Goal: Communication & Community: Answer question/provide support

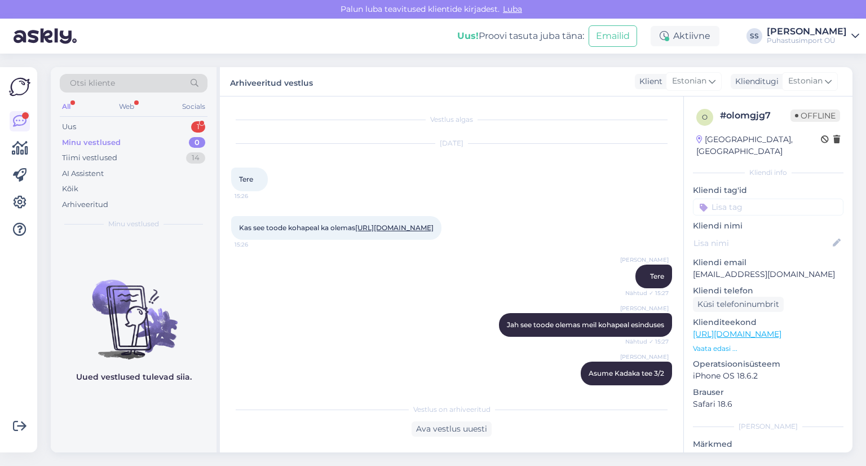
drag, startPoint x: 0, startPoint y: 0, endPoint x: 120, endPoint y: 138, distance: 182.7
click at [120, 137] on div "Minu vestlused 0" at bounding box center [134, 143] width 148 height 16
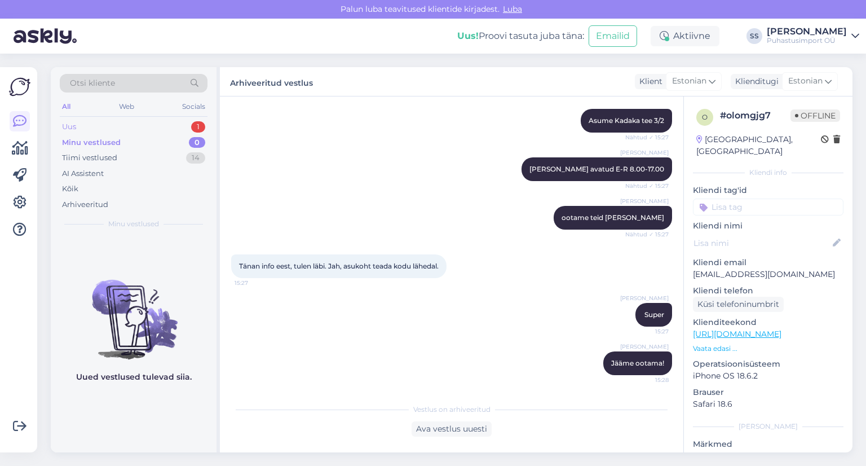
click at [126, 126] on div "Uus 1" at bounding box center [134, 127] width 148 height 16
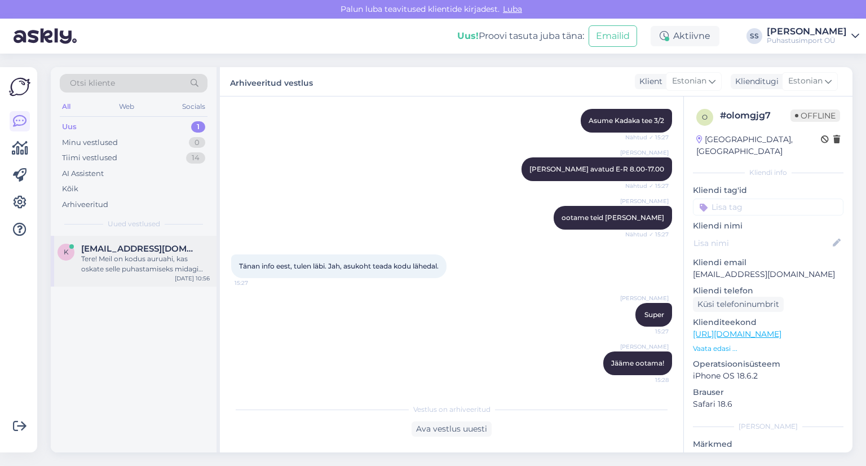
click at [118, 266] on div "Tere! Meil on kodus auruahi, kas oskate selle puhastamiseks midagi soovitada, n…" at bounding box center [145, 264] width 129 height 20
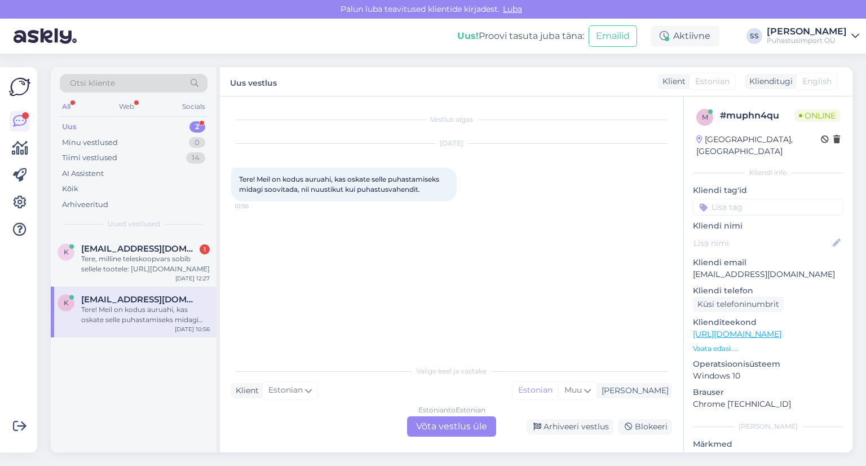
click at [142, 129] on div "Uus 2" at bounding box center [134, 127] width 148 height 16
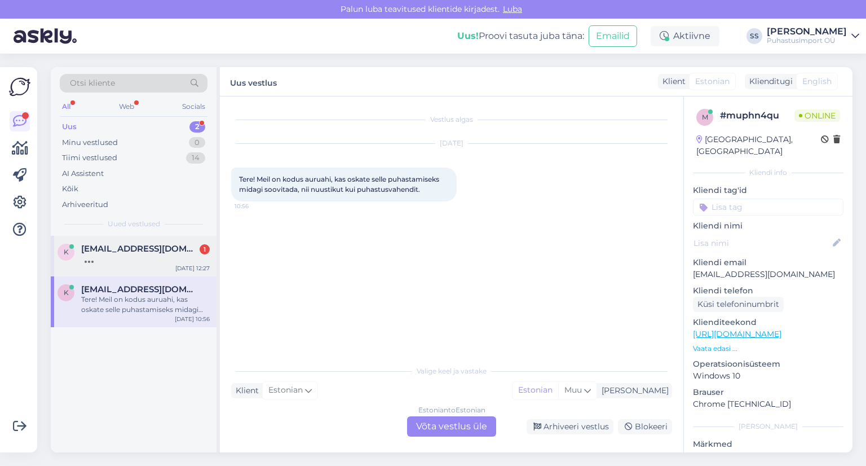
click at [167, 271] on div "k [EMAIL_ADDRESS][DOMAIN_NAME] [DATE] 12:27" at bounding box center [134, 256] width 166 height 41
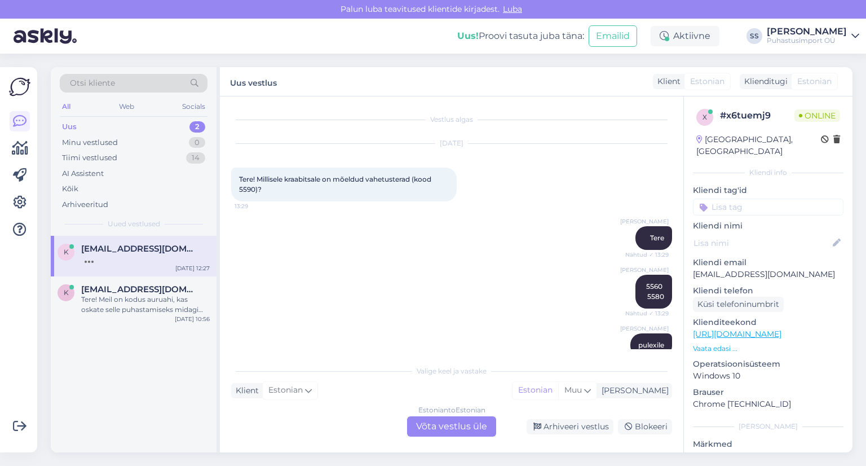
scroll to position [161, 0]
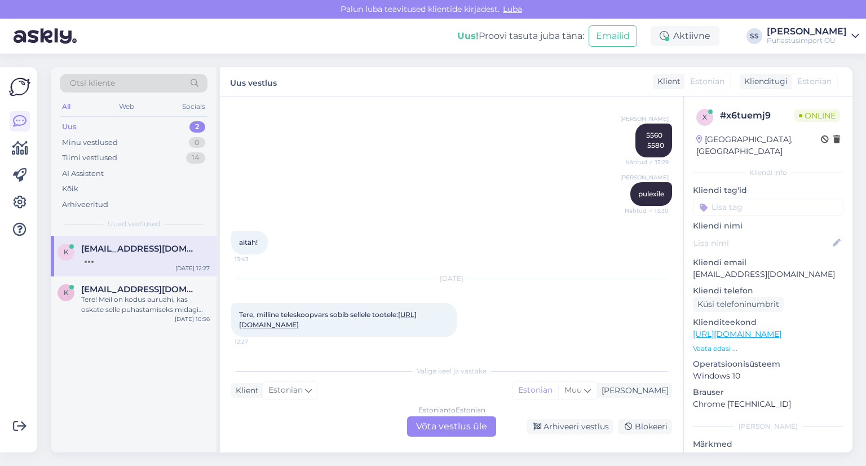
click at [771, 75] on div "Klienditugi [DEMOGRAPHIC_DATA]" at bounding box center [789, 81] width 98 height 15
click at [299, 395] on span "Estonian" at bounding box center [285, 390] width 34 height 12
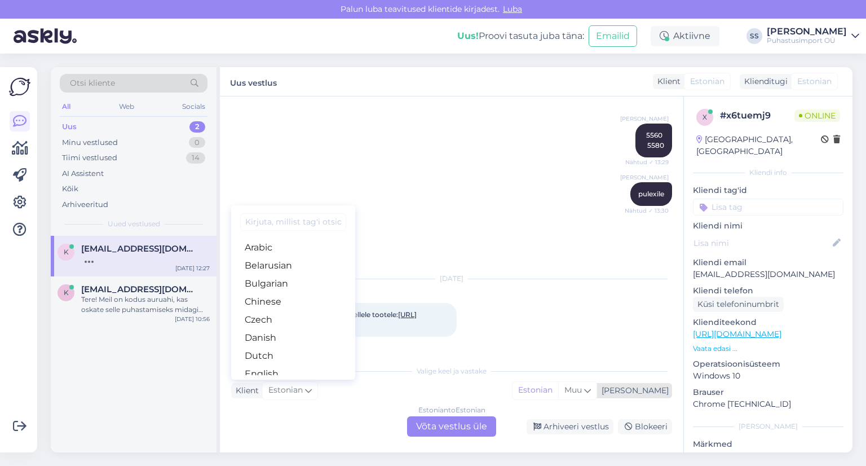
click at [652, 386] on div "[PERSON_NAME]" at bounding box center [633, 391] width 72 height 12
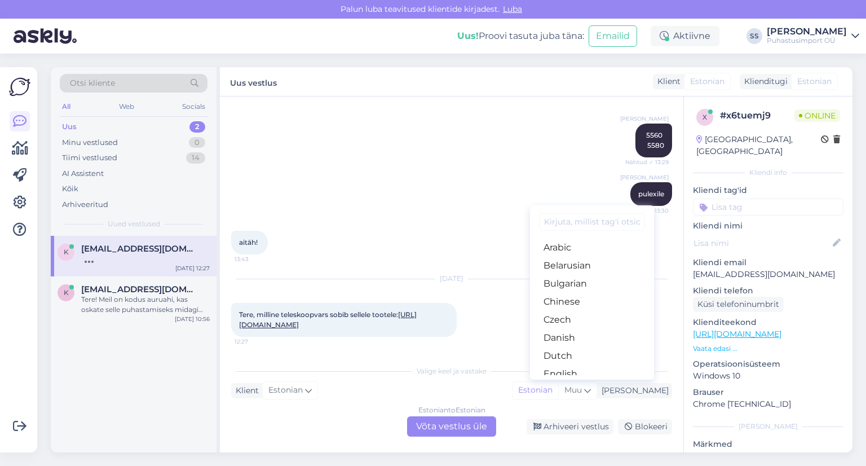
click at [641, 399] on div "Valige [PERSON_NAME] vastake Klient Estonian Arabic Belarusian Bulgarian Chines…" at bounding box center [451, 397] width 441 height 77
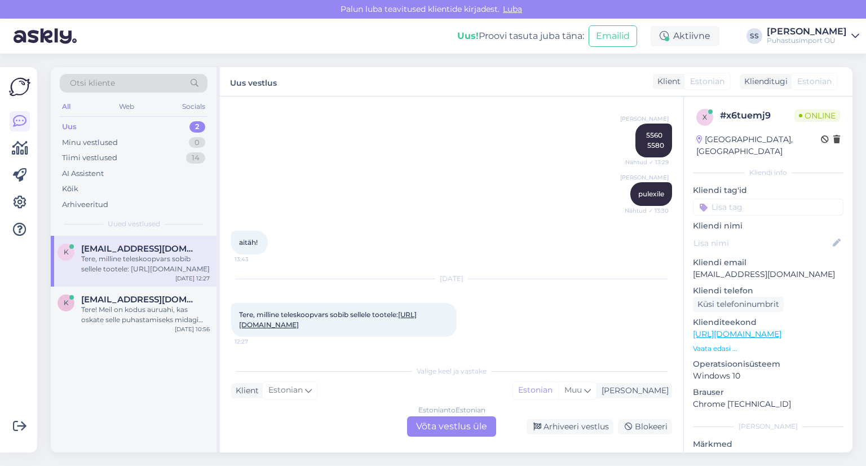
click at [326, 316] on link "[URL][DOMAIN_NAME]" at bounding box center [328, 319] width 178 height 19
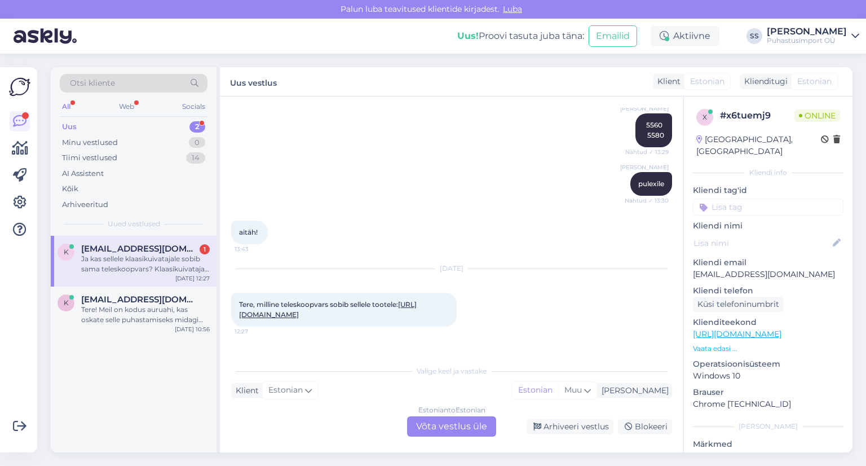
scroll to position [240, 0]
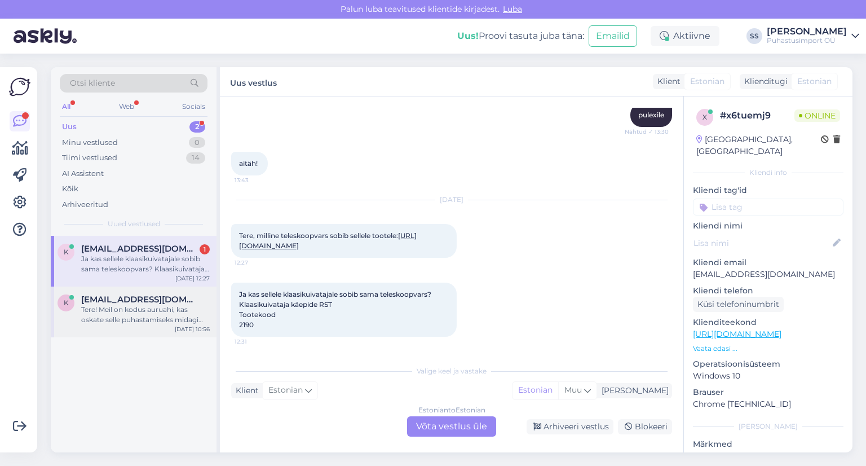
click at [153, 312] on div "Tere! Meil on kodus auruahi, kas oskate selle puhastamiseks midagi soovitada, n…" at bounding box center [145, 315] width 129 height 20
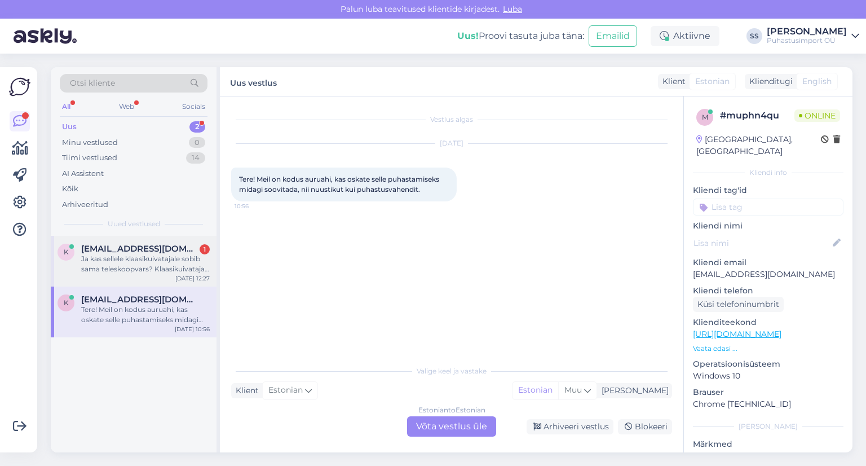
click at [133, 252] on span "[EMAIL_ADDRESS][DOMAIN_NAME]" at bounding box center [139, 249] width 117 height 10
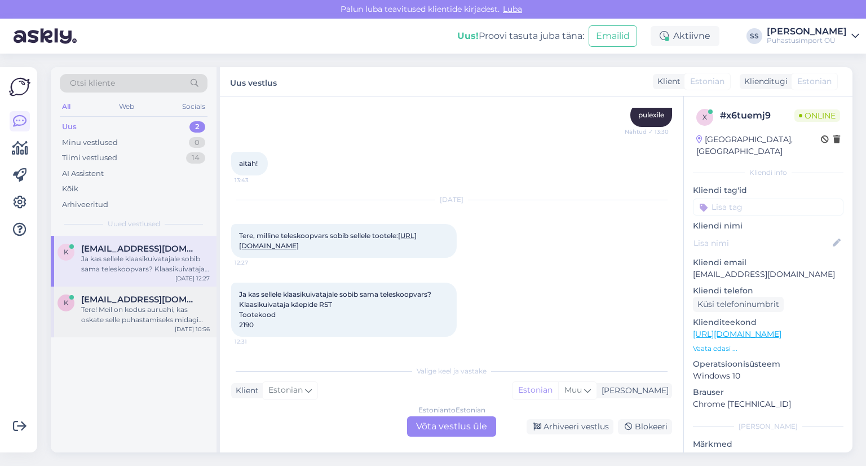
click at [165, 308] on div "Tere! Meil on kodus auruahi, kas oskate selle puhastamiseks midagi soovitada, n…" at bounding box center [145, 315] width 129 height 20
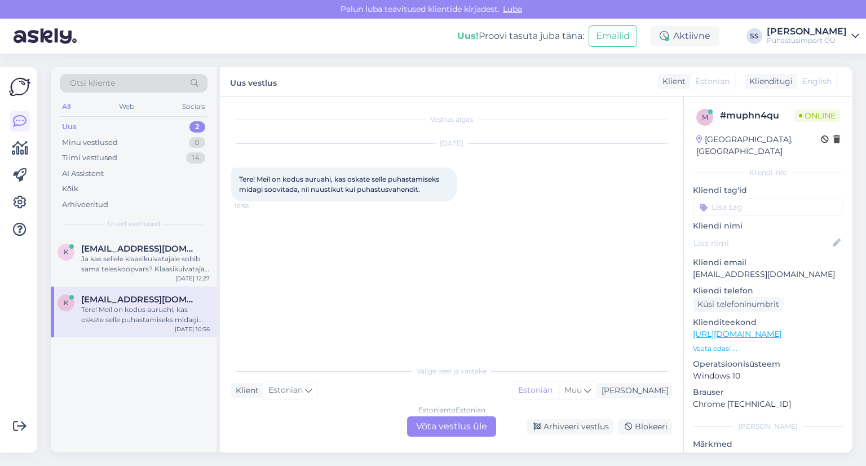
scroll to position [0, 0]
click at [167, 282] on div "k [EMAIL_ADDRESS][DOMAIN_NAME] Ja kas sellele klaasikuivatajale sobib sama tele…" at bounding box center [134, 261] width 166 height 51
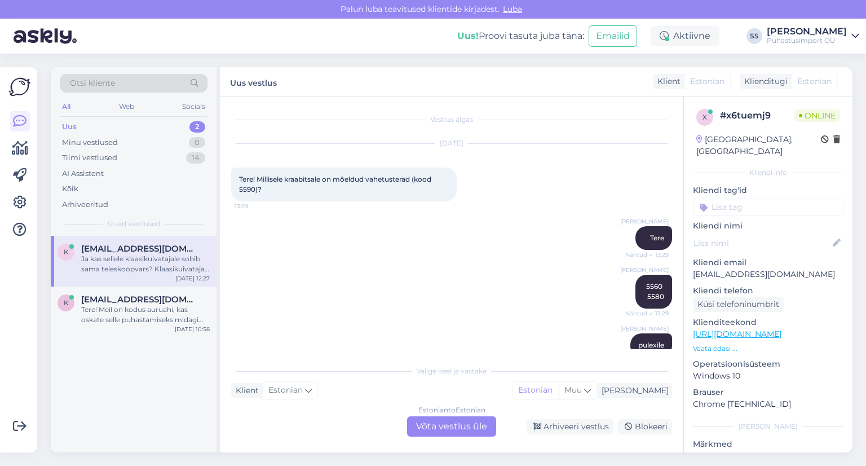
scroll to position [240, 0]
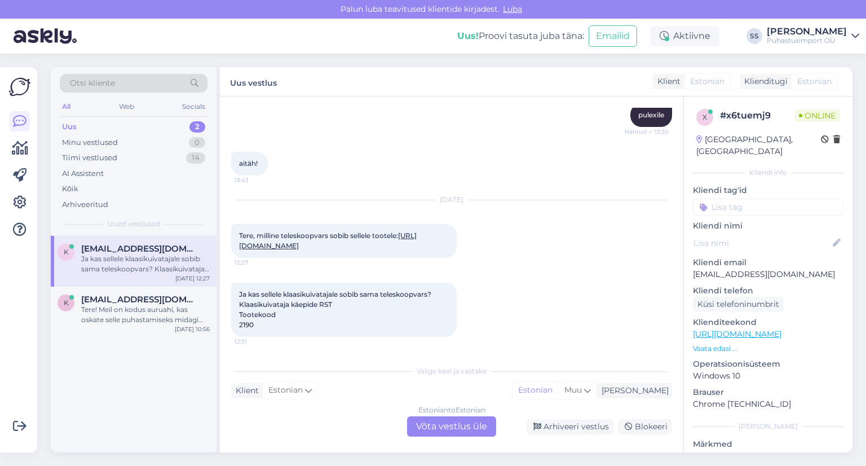
click at [318, 238] on link "[URL][DOMAIN_NAME]" at bounding box center [328, 240] width 178 height 19
click at [470, 426] on div "Estonian to Estonian Võta vestlus üle" at bounding box center [451, 426] width 89 height 20
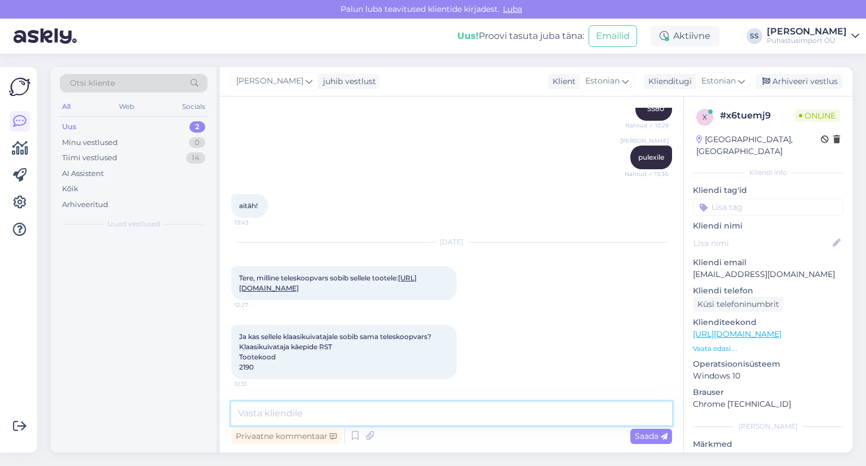
click at [458, 404] on textarea at bounding box center [451, 414] width 441 height 24
type textarea "Tere"
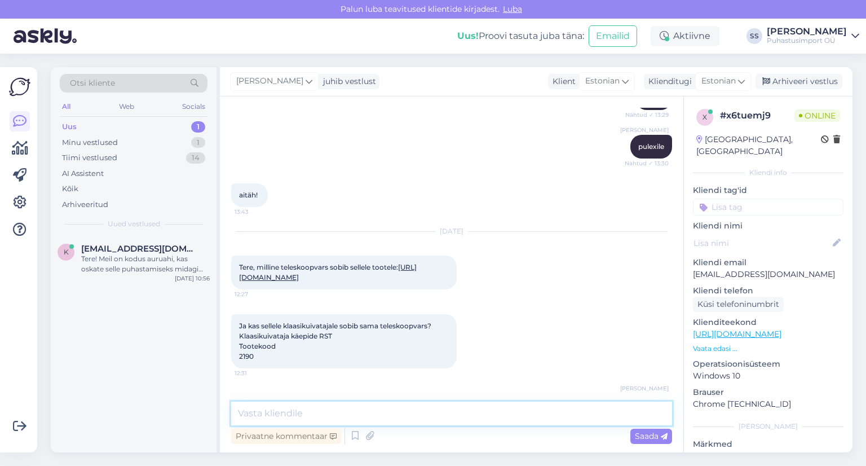
scroll to position [246, 0]
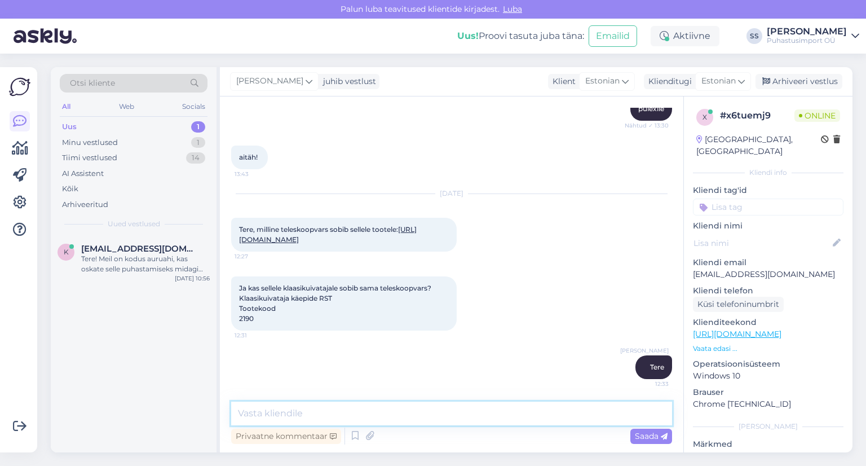
click at [308, 412] on textarea at bounding box center [451, 414] width 441 height 24
click at [309, 420] on textarea at bounding box center [451, 414] width 441 height 24
type textarea "[PERSON_NAME] kahjuks ei sobi"
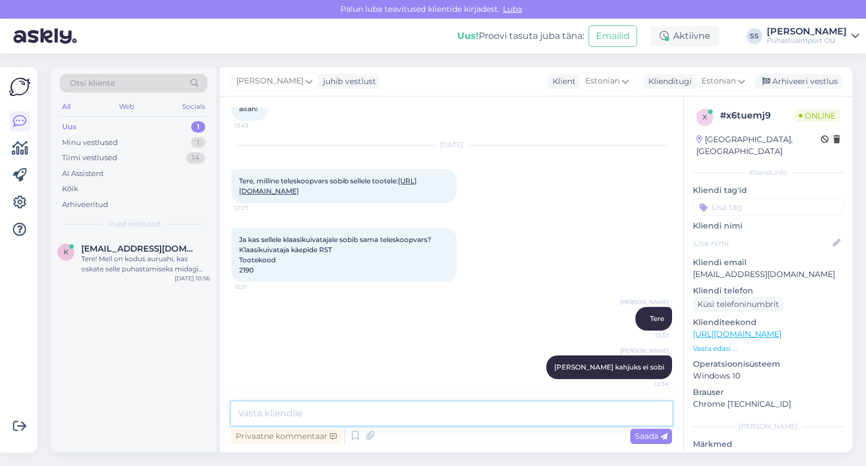
scroll to position [295, 0]
paste textarea "[URL][DOMAIN_NAME][PERSON_NAME]"
type textarea "Vars- näiteks [URL][DOMAIN_NAME][PERSON_NAME]"
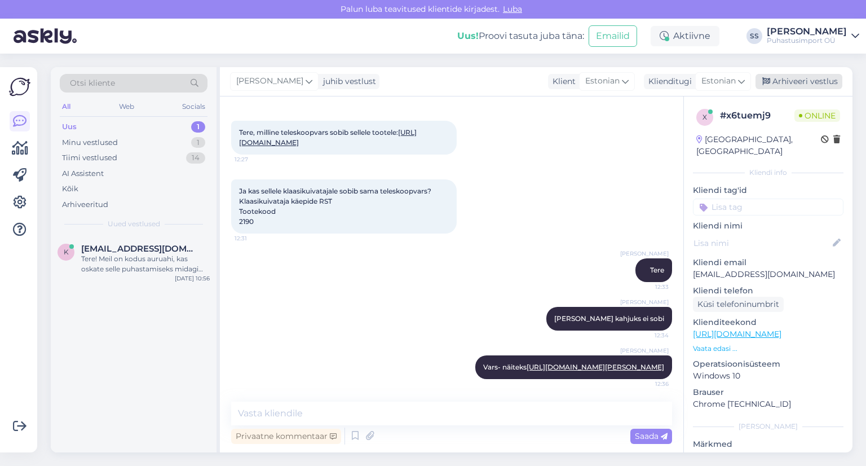
click at [778, 78] on div "Arhiveeri vestlus" at bounding box center [799, 81] width 87 height 15
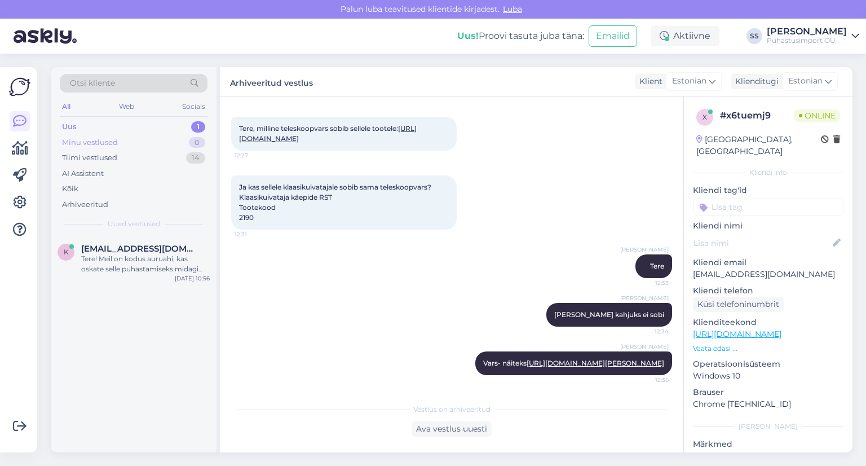
click at [195, 137] on div "0" at bounding box center [197, 142] width 16 height 11
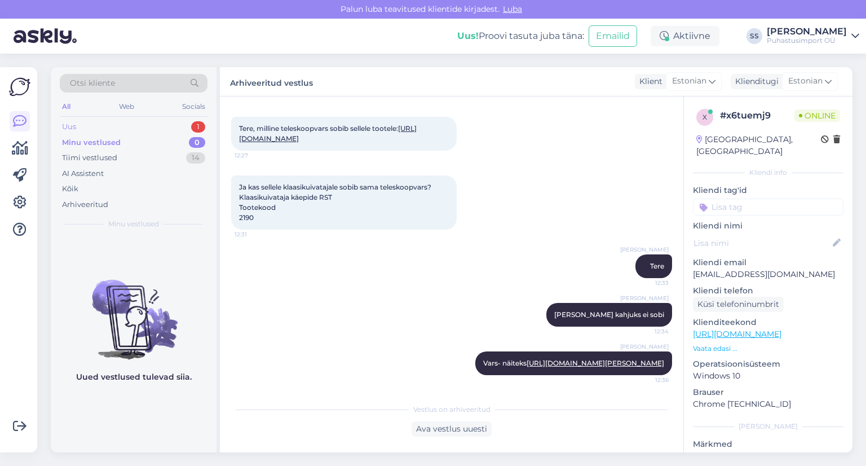
click at [188, 122] on div "Uus 1" at bounding box center [134, 127] width 148 height 16
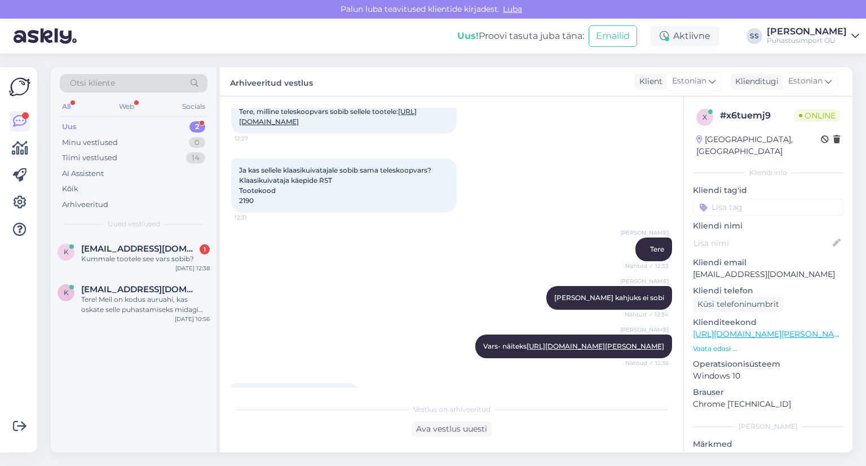
scroll to position [406, 0]
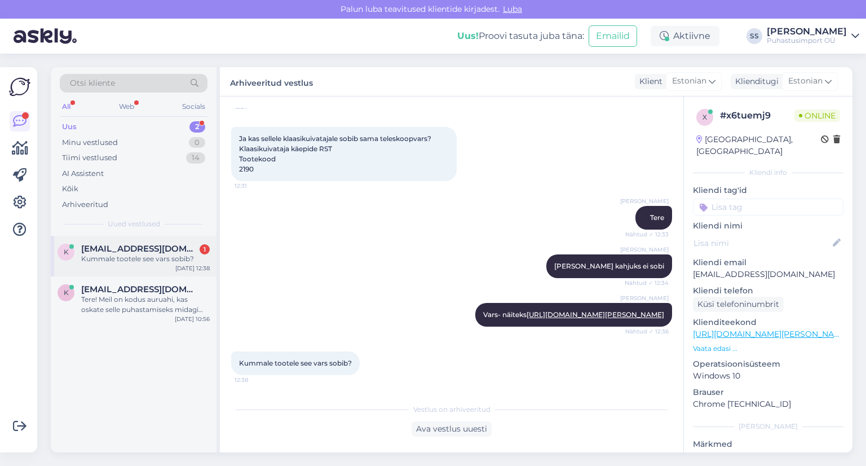
click at [168, 241] on div "k [EMAIL_ADDRESS][DOMAIN_NAME] 1 Kummale tootele see vars sobib? [DATE] 12:38" at bounding box center [134, 256] width 166 height 41
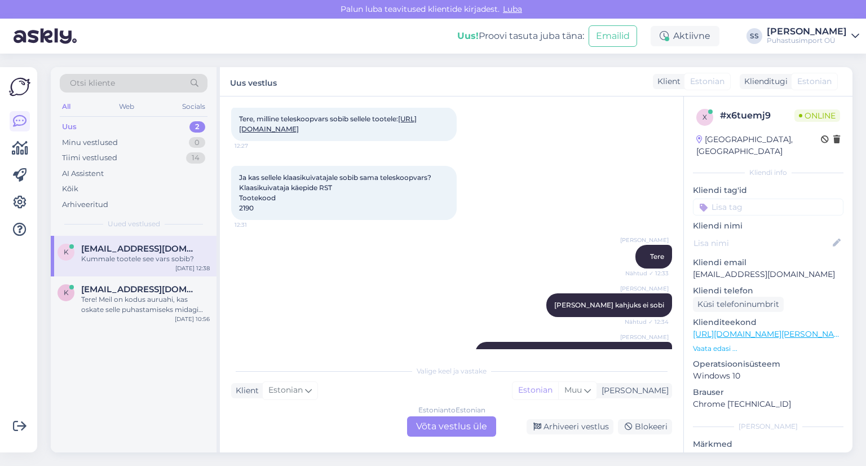
scroll to position [340, 0]
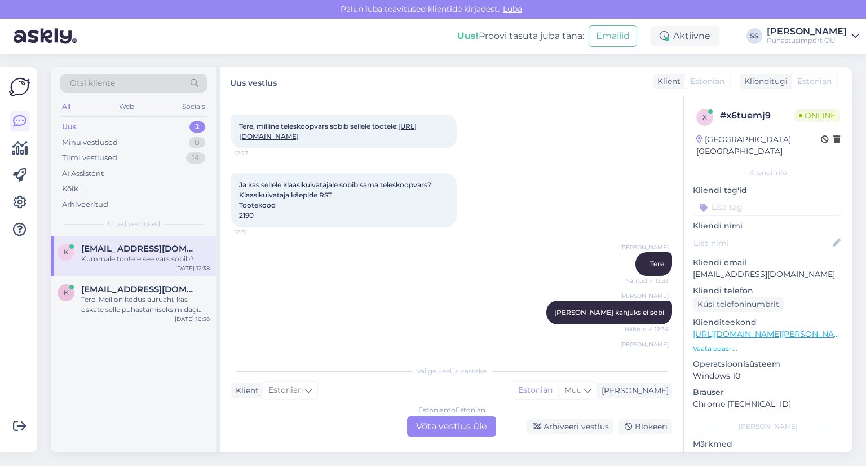
click at [451, 417] on div "Estonian to Estonian Võta vestlus üle" at bounding box center [451, 426] width 89 height 20
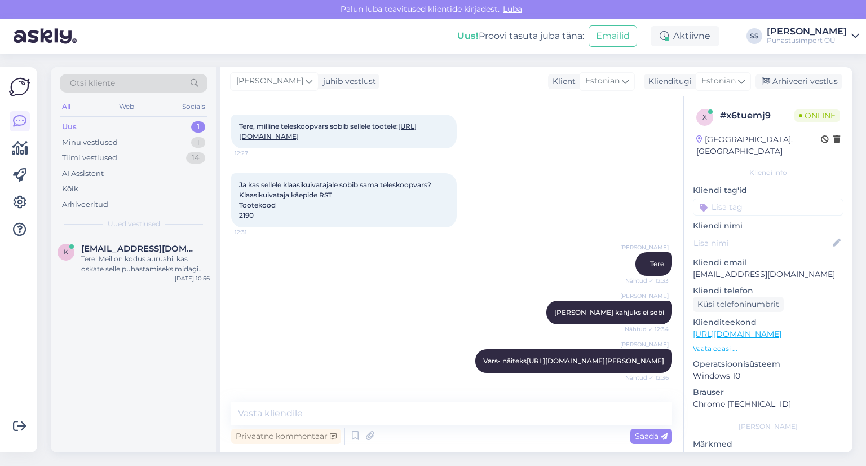
click at [332, 398] on div "Vestlus algas [DATE] Tere! Millisele kraabitsale on mõeldud vahetusterad (kood …" at bounding box center [452, 274] width 464 height 356
click at [332, 411] on textarea at bounding box center [451, 414] width 441 height 24
type textarea "2460"
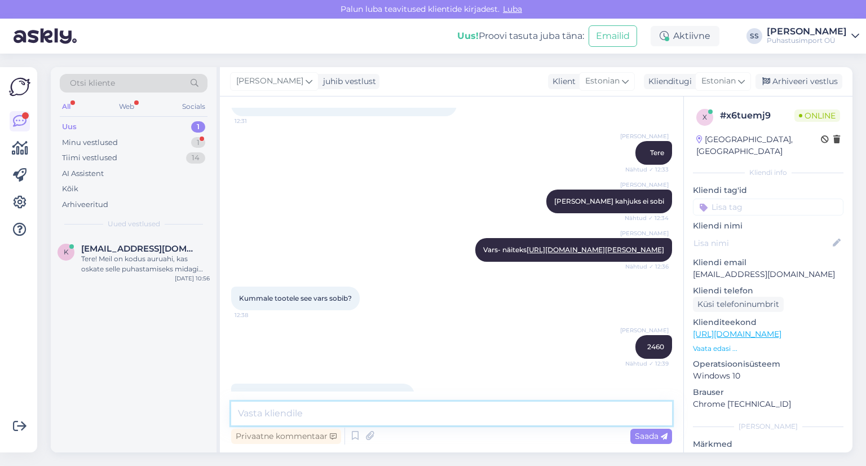
scroll to position [499, 0]
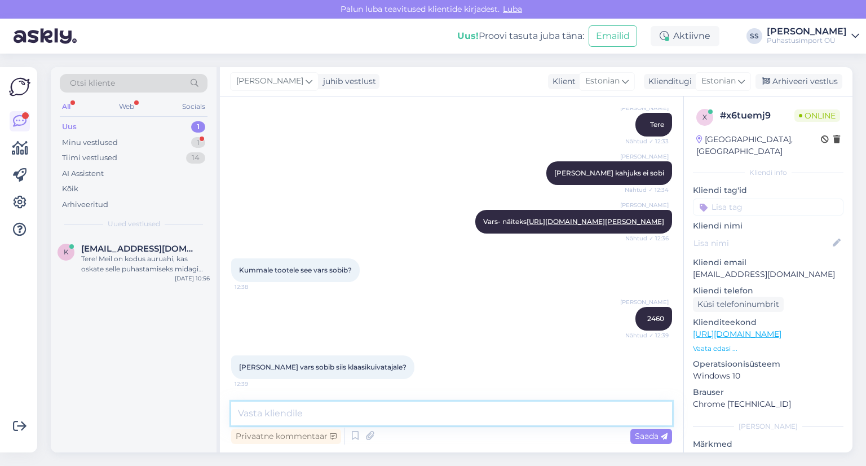
click at [358, 413] on textarea at bounding box center [451, 414] width 441 height 24
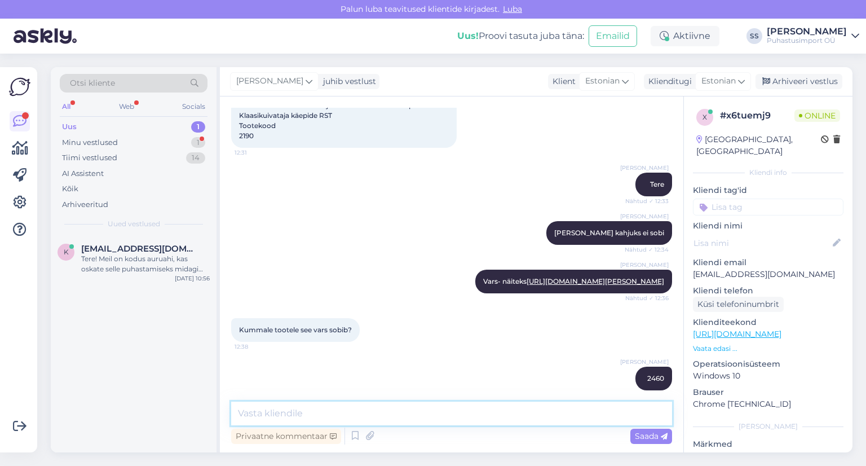
scroll to position [386, 0]
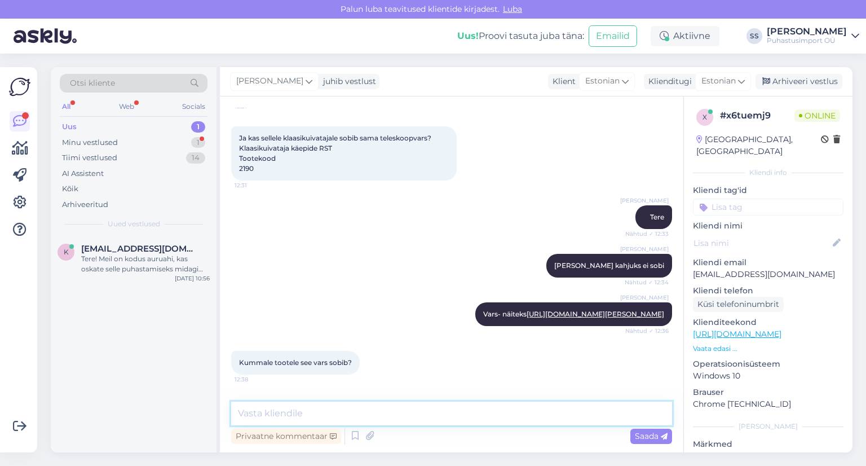
paste textarea "[URL][DOMAIN_NAME]"
type textarea "[URL][DOMAIN_NAME]"
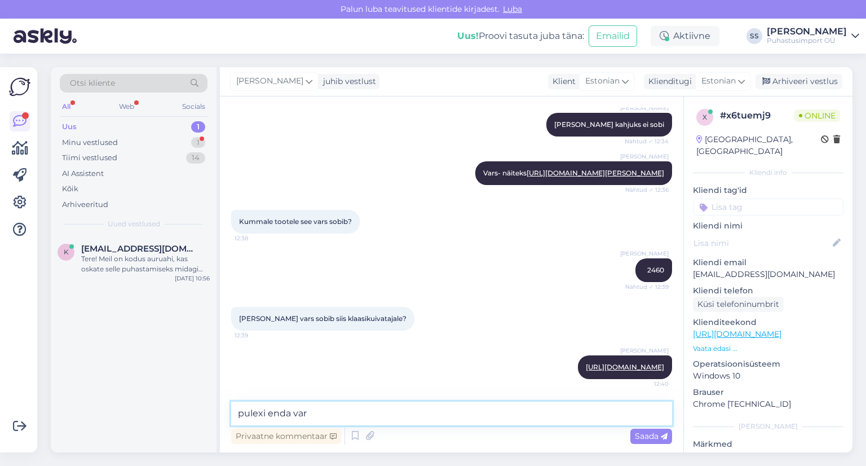
type textarea "pulexi enda vars"
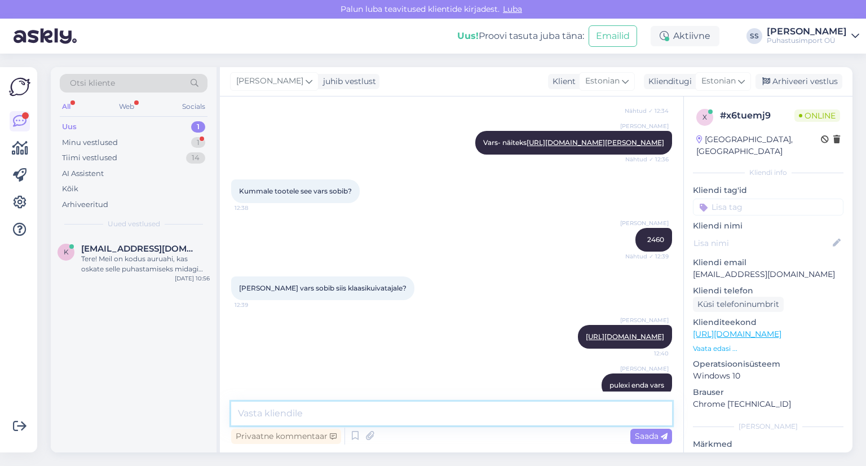
scroll to position [607, 0]
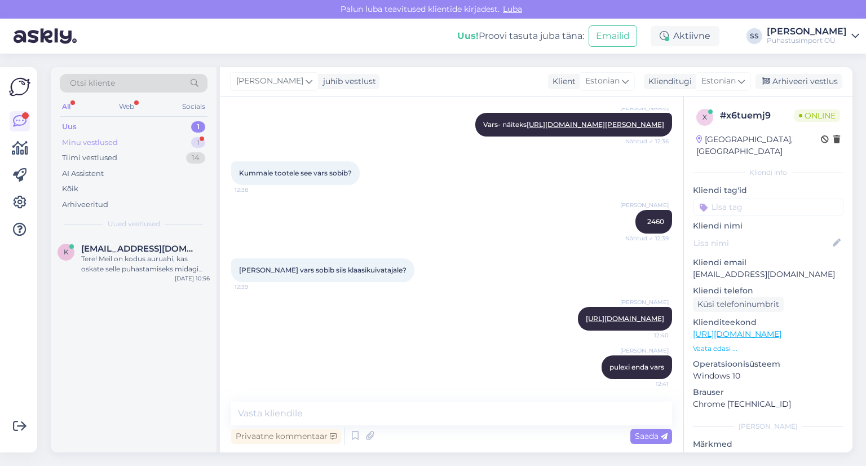
click at [154, 136] on div "Minu vestlused 1" at bounding box center [134, 143] width 148 height 16
click at [157, 260] on div "pulexi enda vars" at bounding box center [145, 259] width 129 height 10
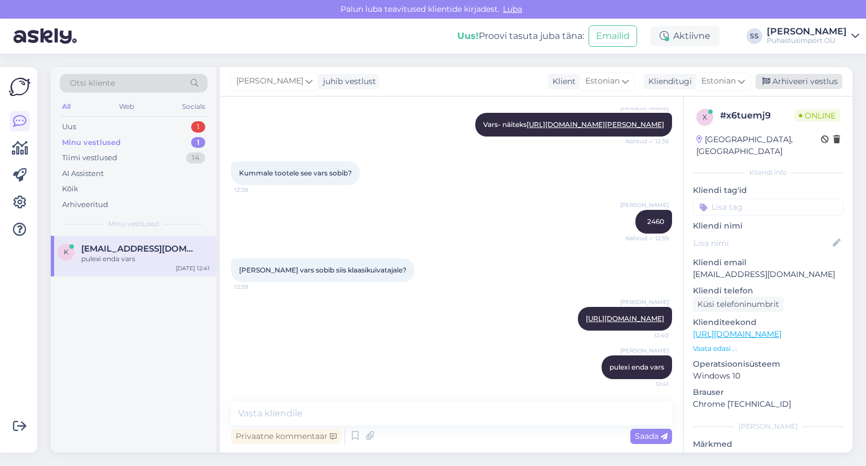
click at [805, 82] on div "Arhiveeri vestlus" at bounding box center [799, 81] width 87 height 15
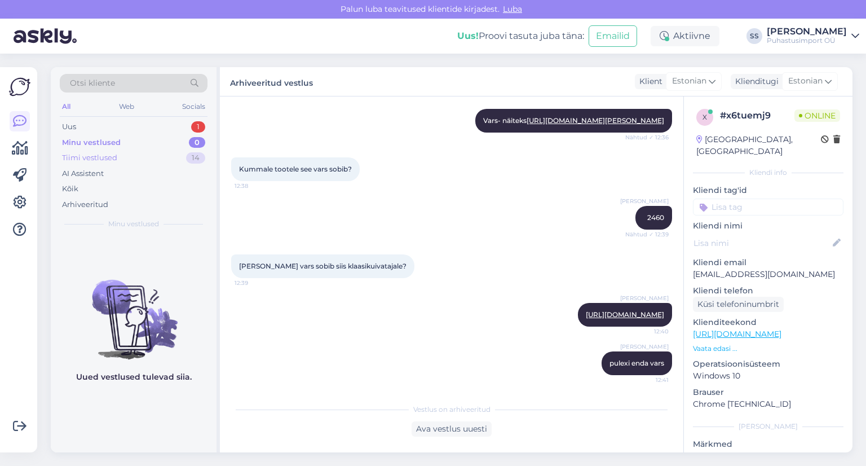
click at [130, 152] on div "Tiimi vestlused 14" at bounding box center [134, 158] width 148 height 16
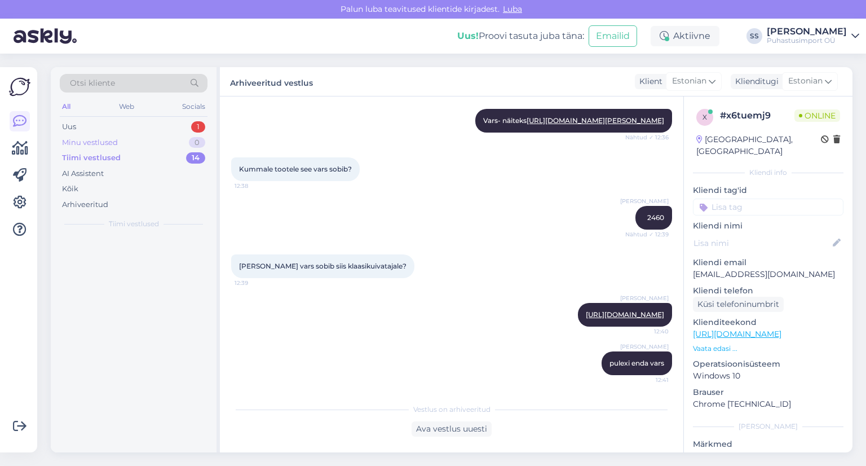
click at [131, 137] on div "Minu vestlused 0" at bounding box center [134, 143] width 148 height 16
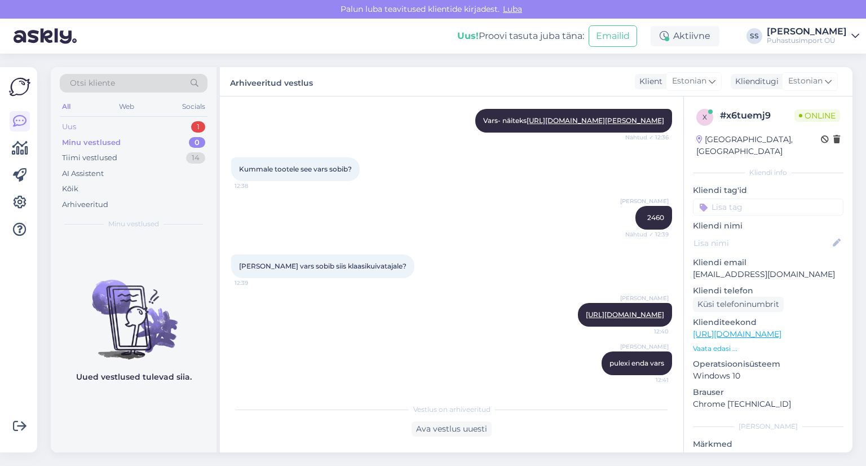
click at [130, 125] on div "Uus 1" at bounding box center [134, 127] width 148 height 16
